Goal: Find specific page/section: Find specific page/section

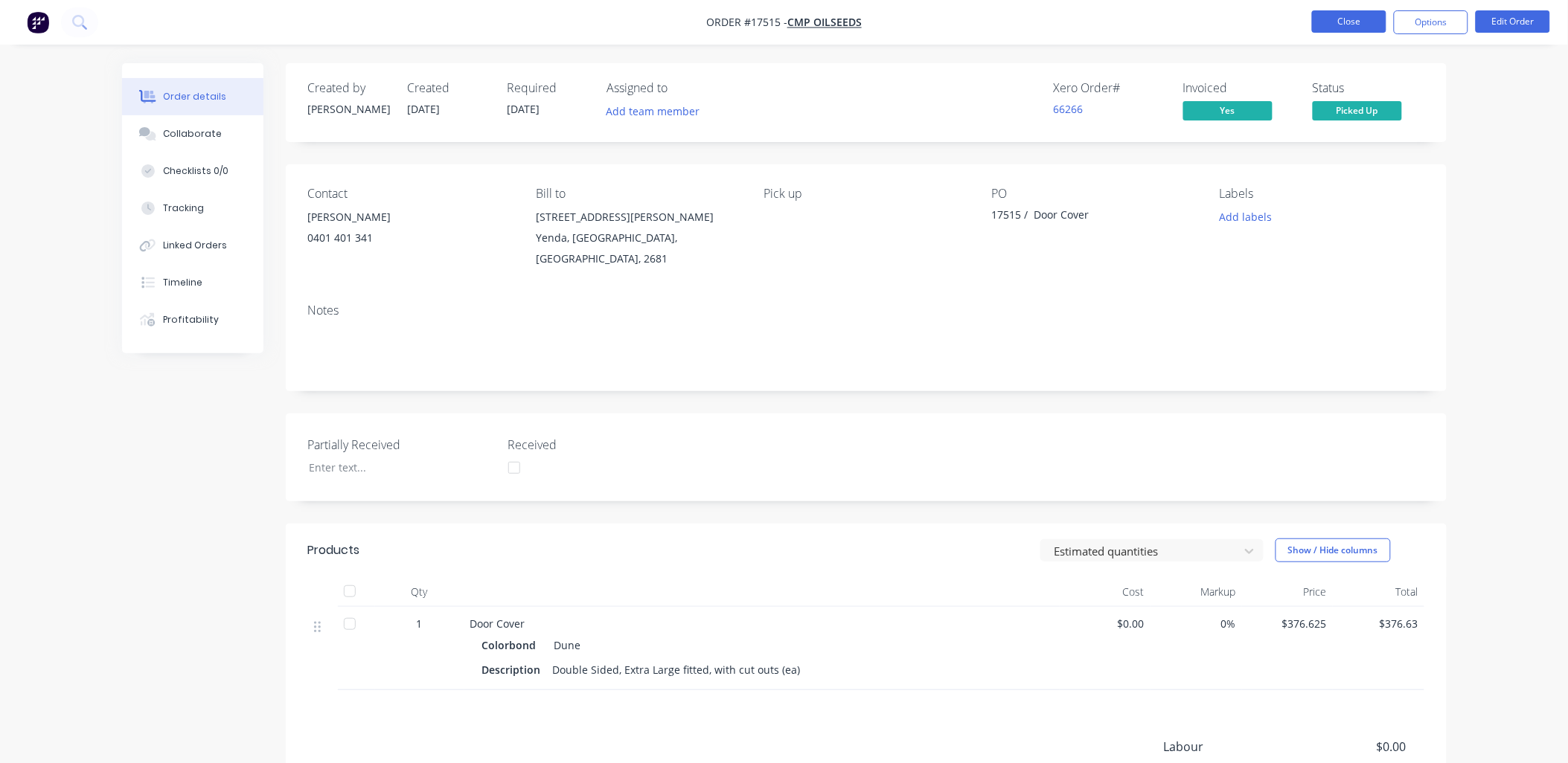
click at [1364, 20] on button "Close" at bounding box center [1349, 21] width 74 height 22
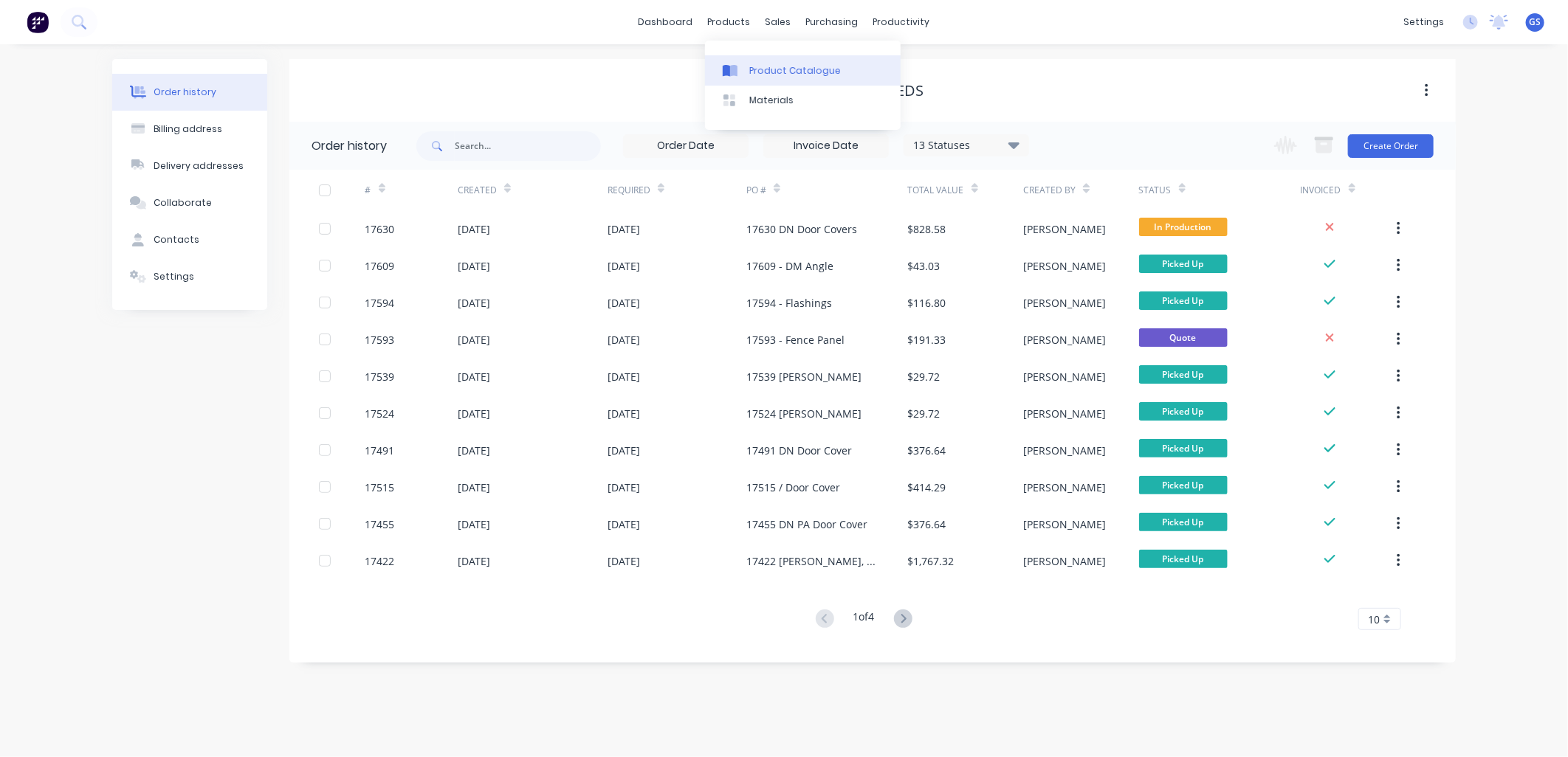
click at [786, 69] on div "Product Catalogue" at bounding box center [795, 71] width 92 height 13
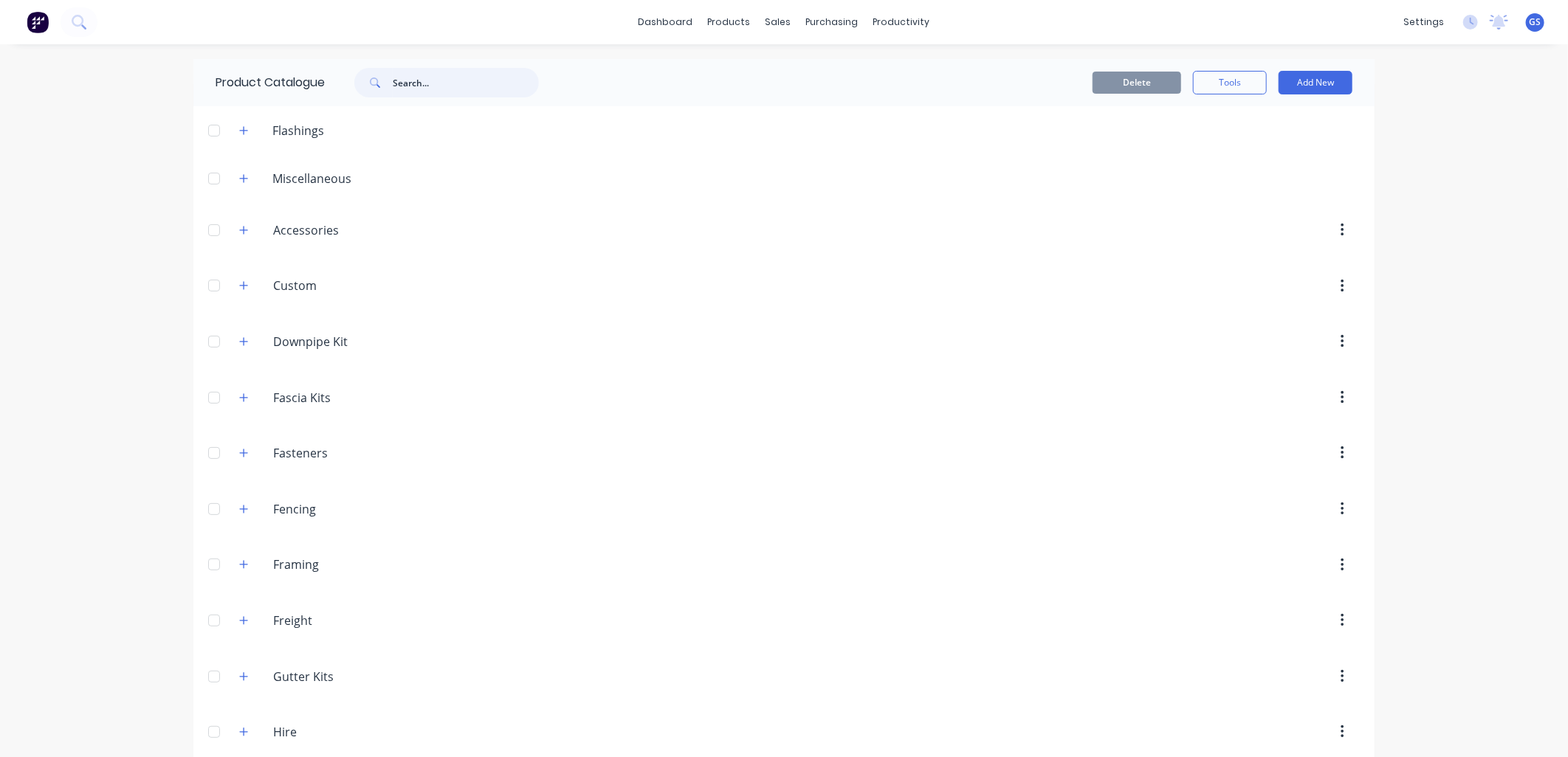
click at [482, 91] on input "text" at bounding box center [466, 82] width 146 height 30
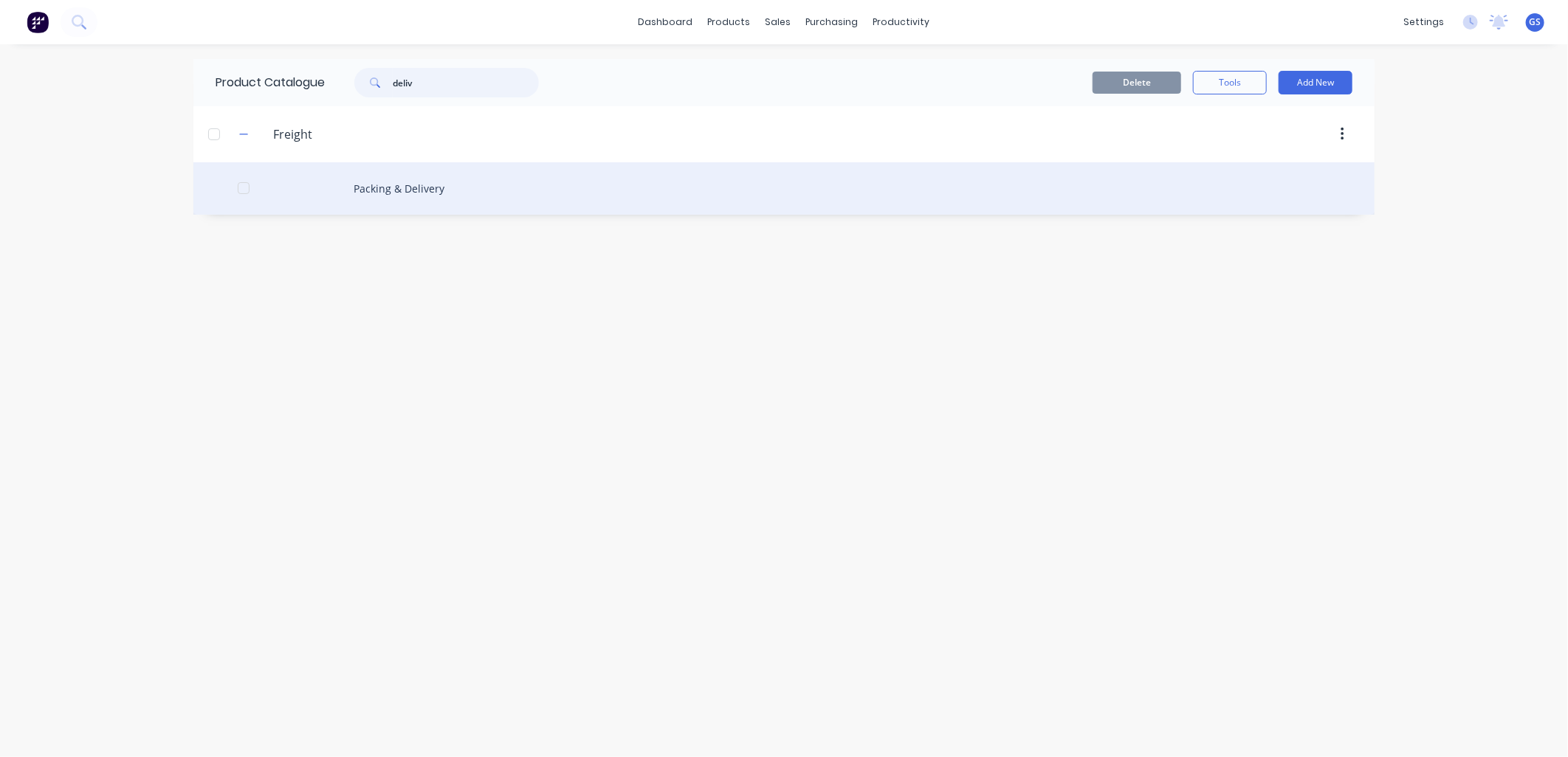
type input "deliv"
click at [416, 186] on div "Packing & Delivery" at bounding box center [783, 188] width 1181 height 53
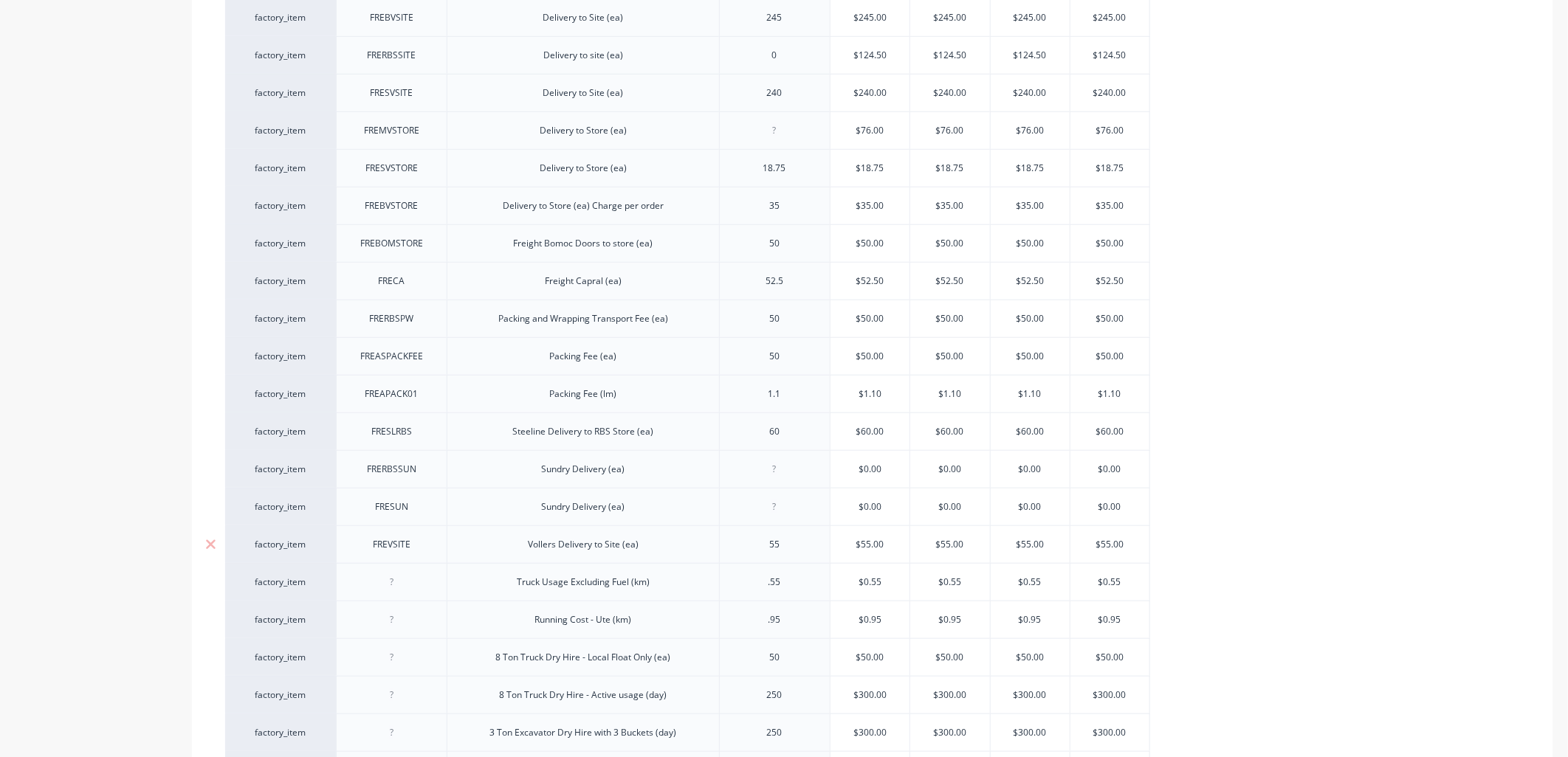
scroll to position [901, 0]
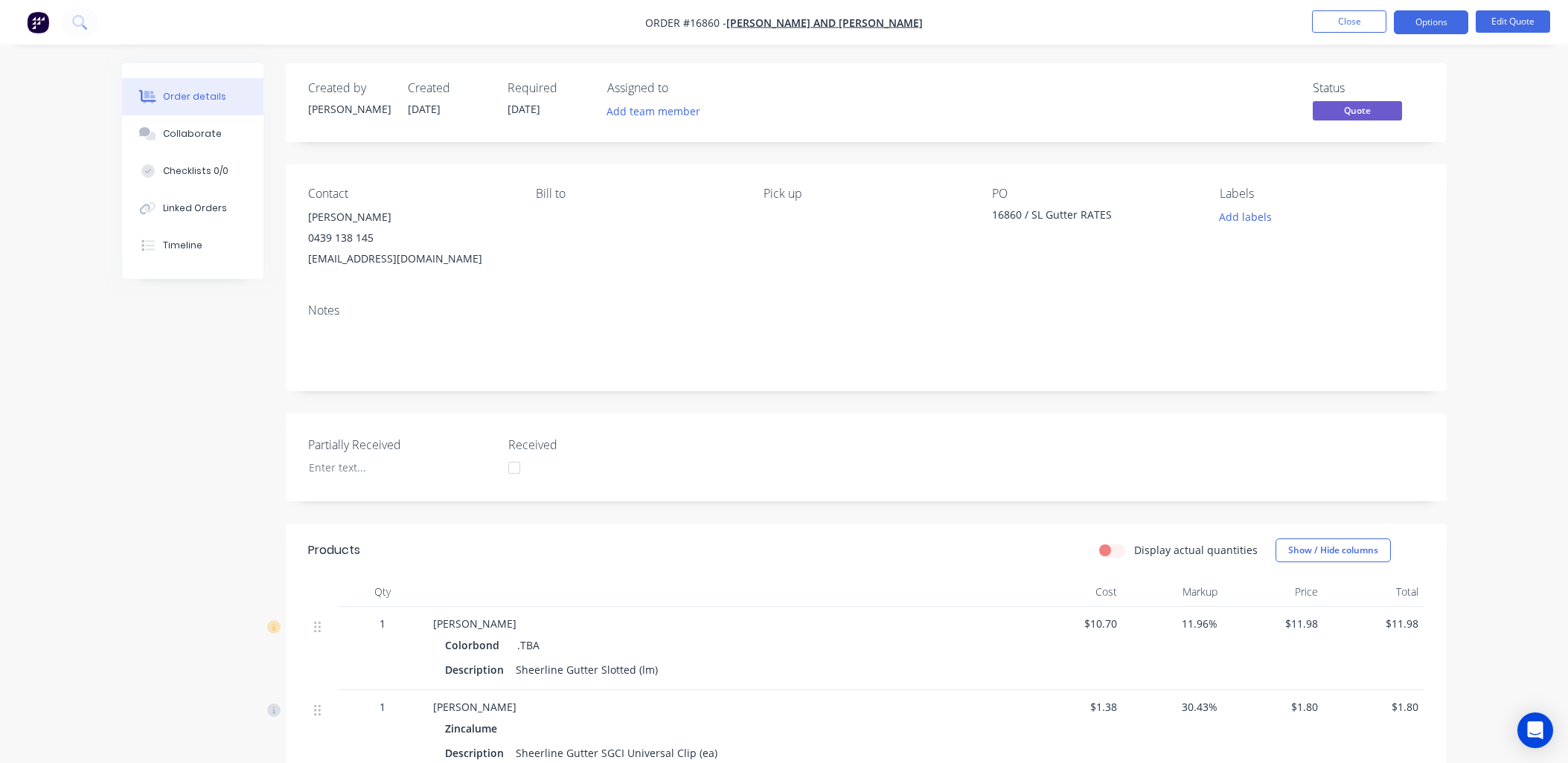
scroll to position [495, 0]
